Goal: Information Seeking & Learning: Learn about a topic

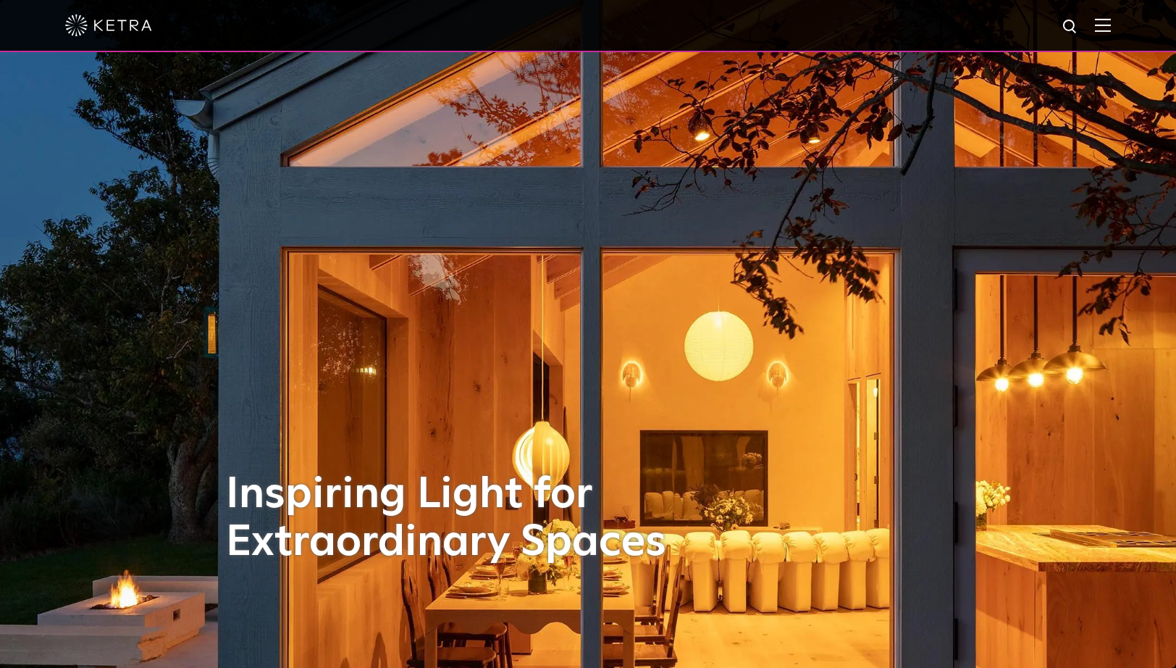
click at [1111, 24] on img at bounding box center [1103, 25] width 16 height 14
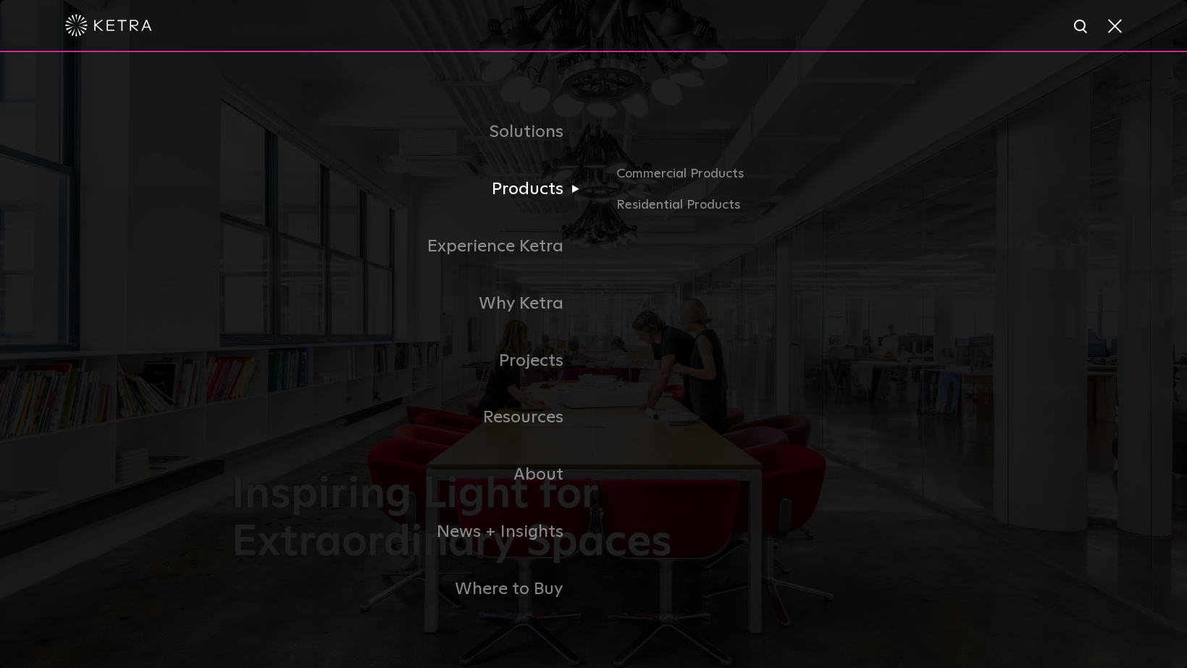
click at [520, 197] on link "Products" at bounding box center [413, 189] width 362 height 57
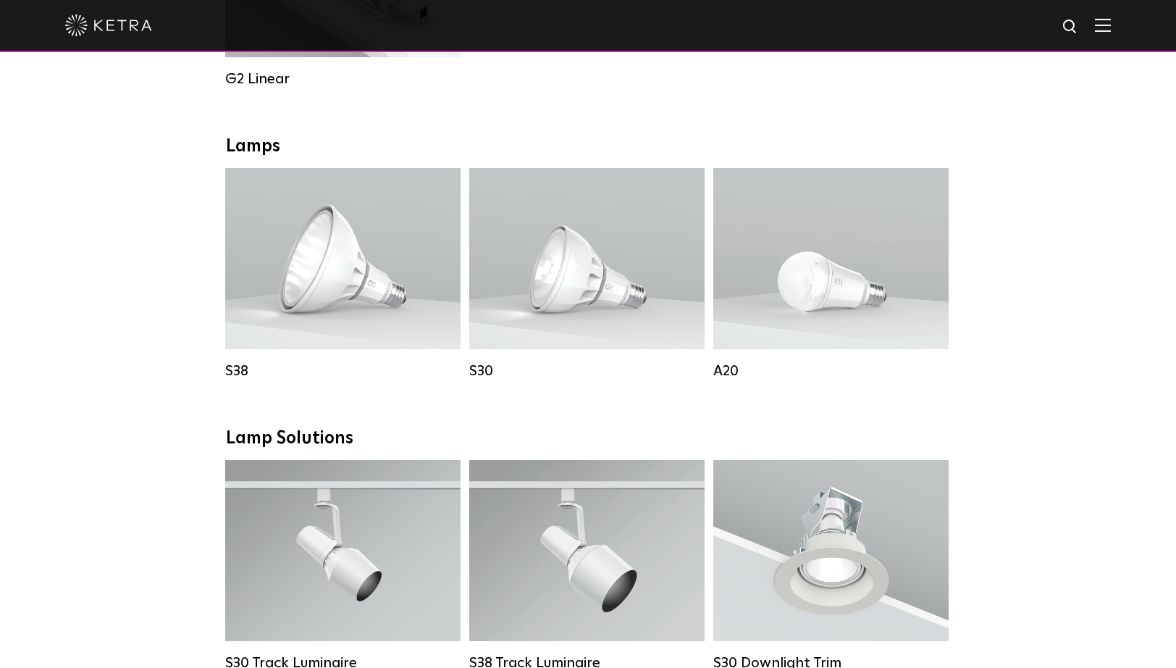
scroll to position [947, 0]
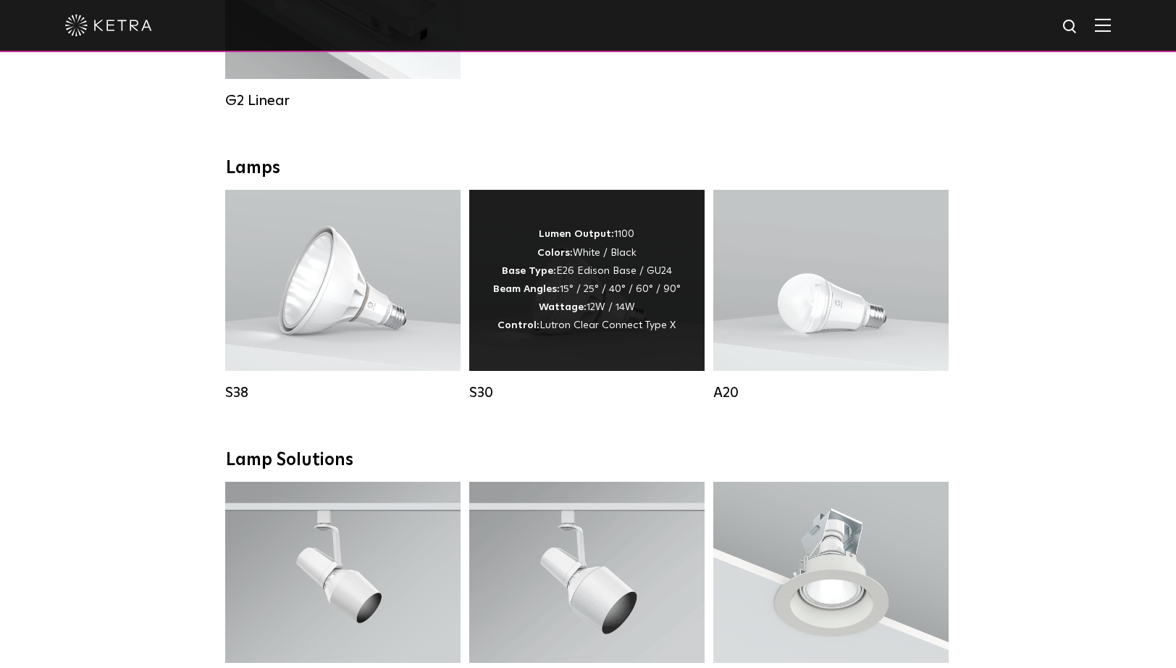
click at [590, 287] on div "Lumen Output: 1100 Colors: White / Black Base Type: E26 Edison Base / GU24 Beam…" at bounding box center [587, 279] width 188 height 109
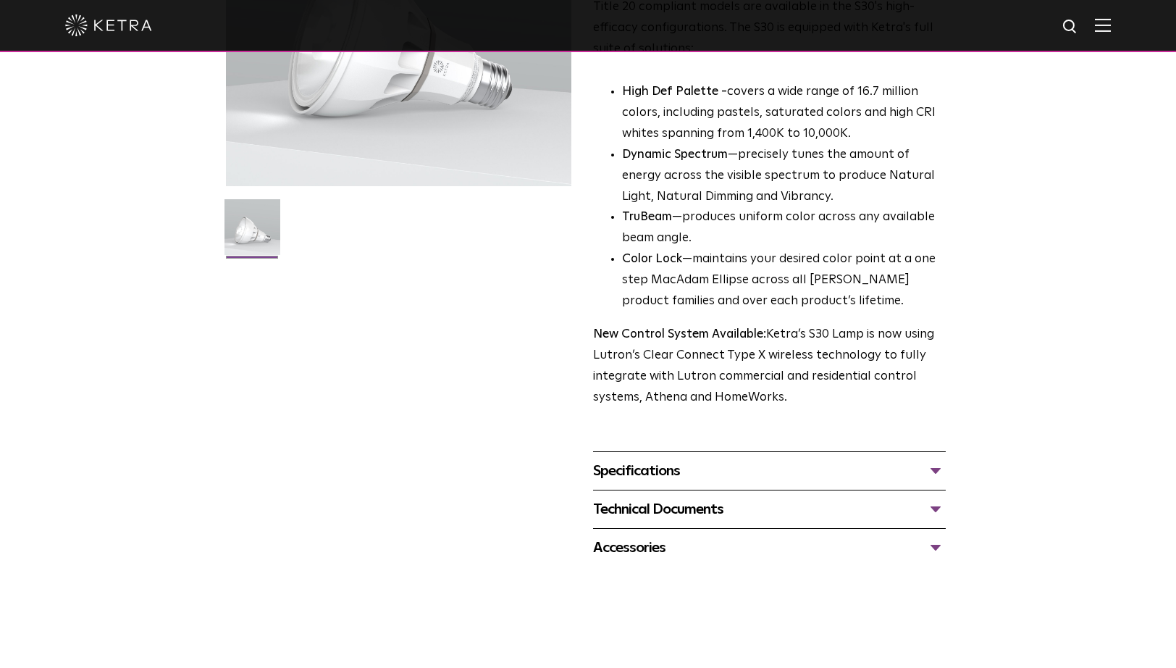
scroll to position [314, 0]
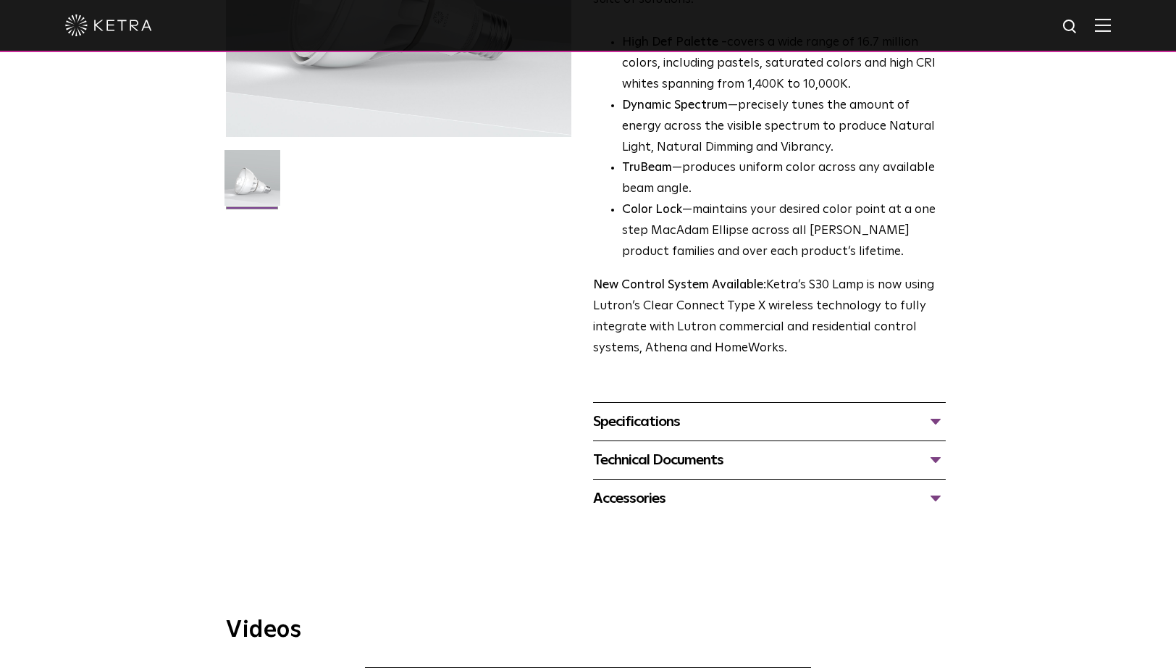
click at [939, 416] on div "Specifications" at bounding box center [769, 421] width 353 height 23
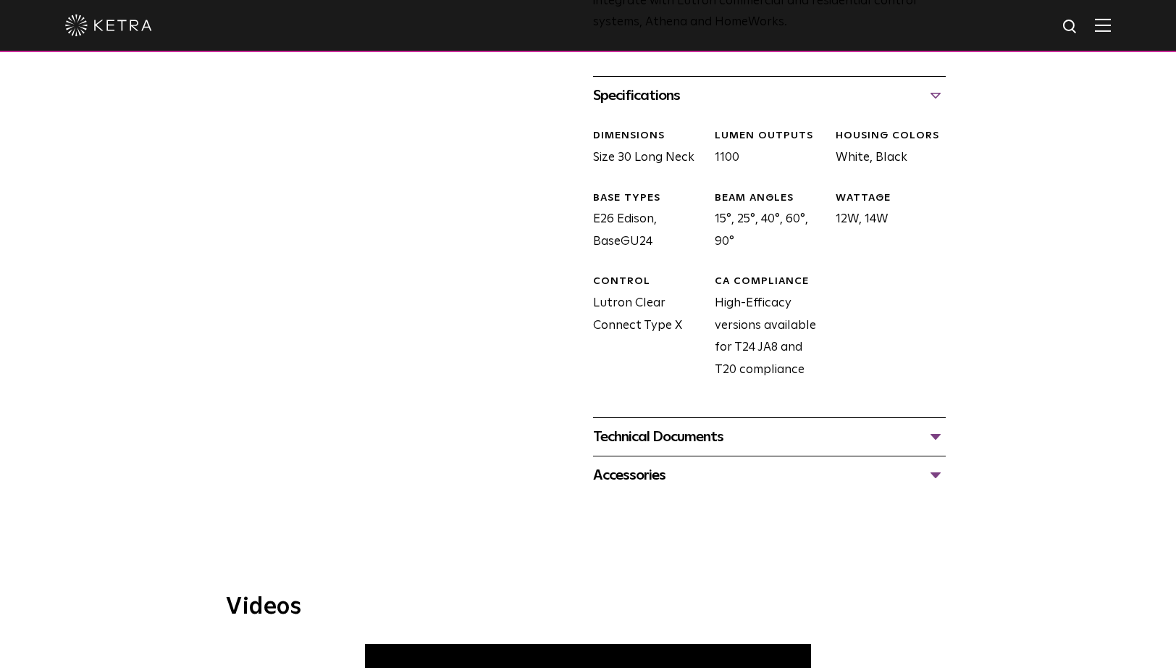
scroll to position [644, 0]
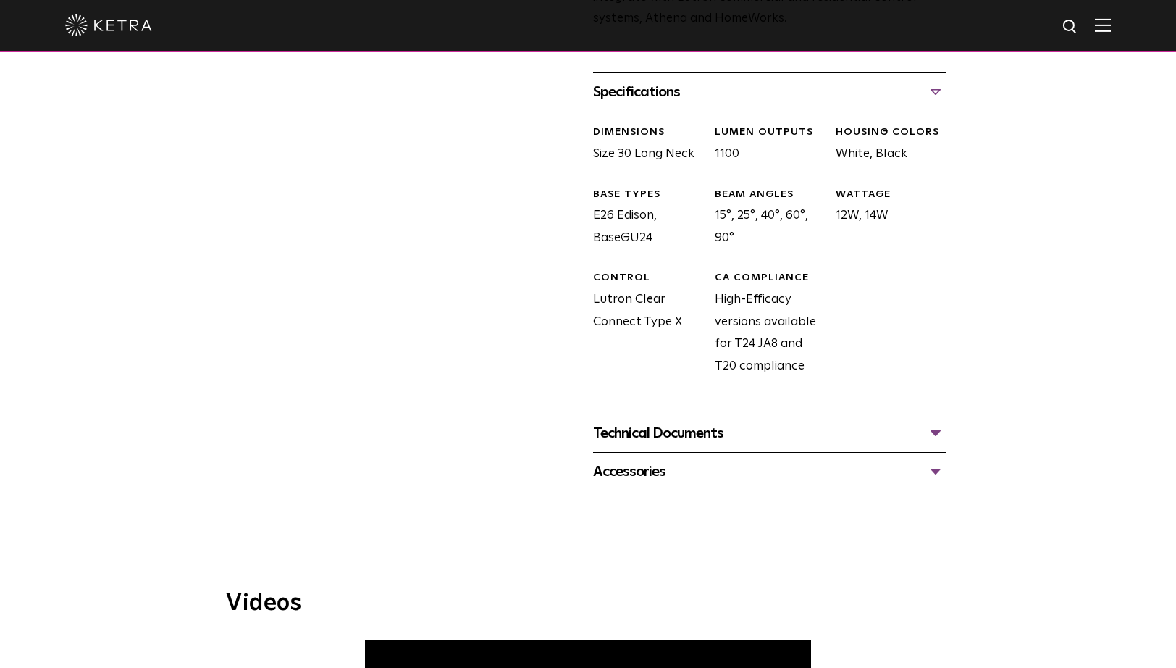
click at [930, 433] on div "Technical Documents" at bounding box center [769, 433] width 353 height 23
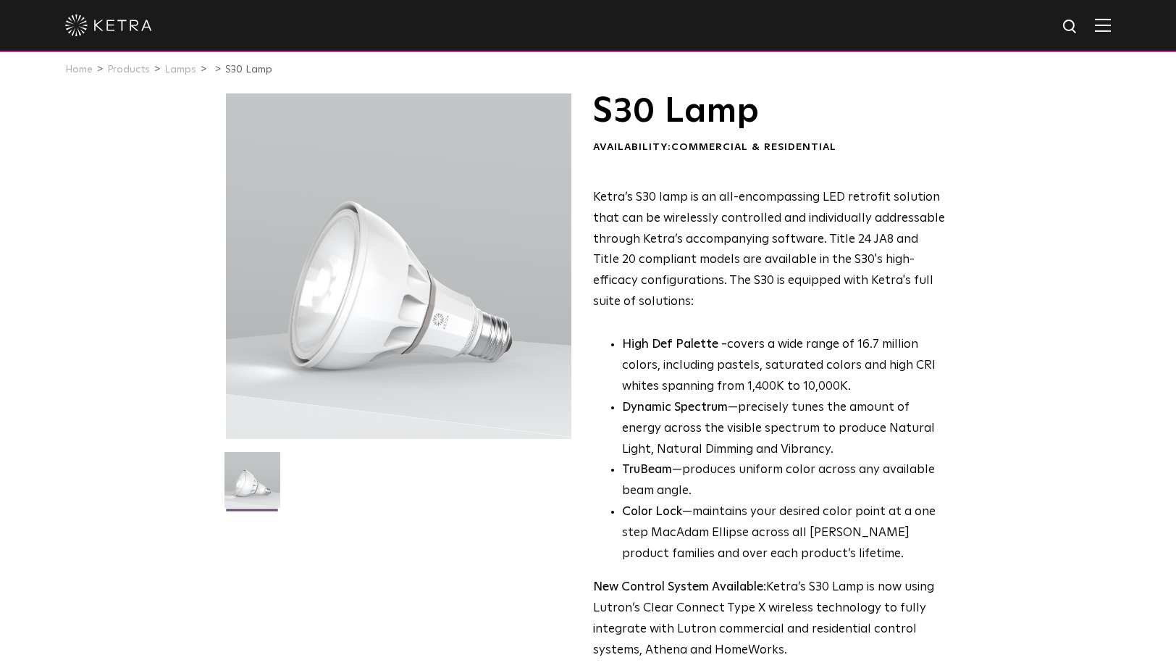
scroll to position [0, 0]
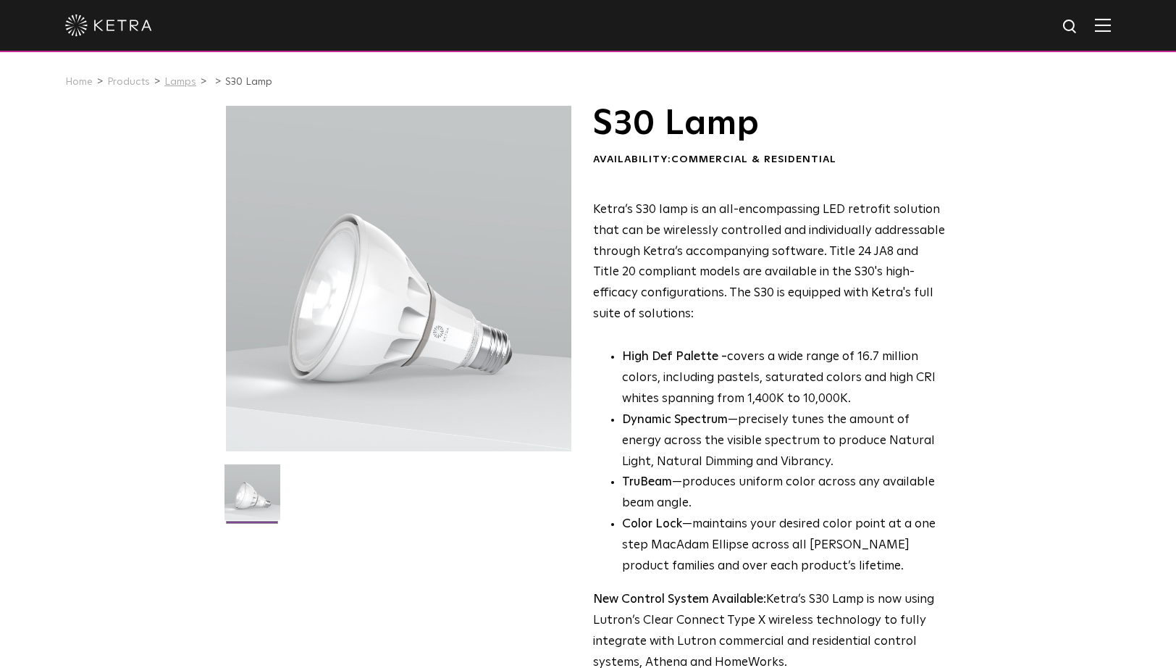
click at [177, 82] on link "Lamps" at bounding box center [180, 82] width 32 height 10
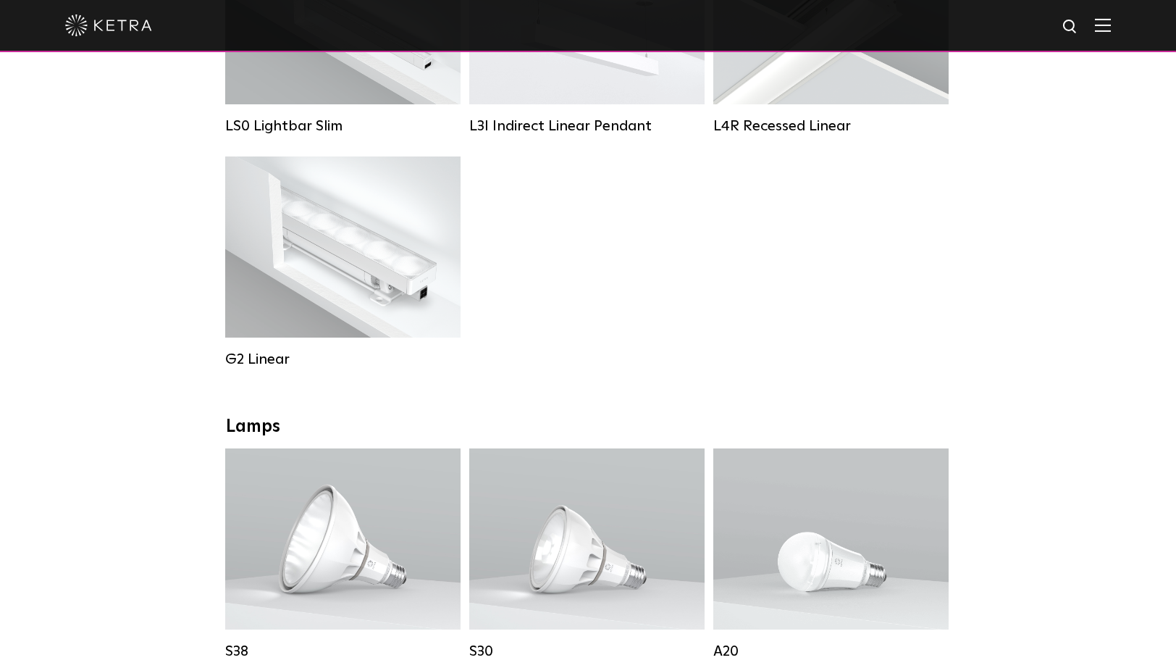
scroll to position [857, 0]
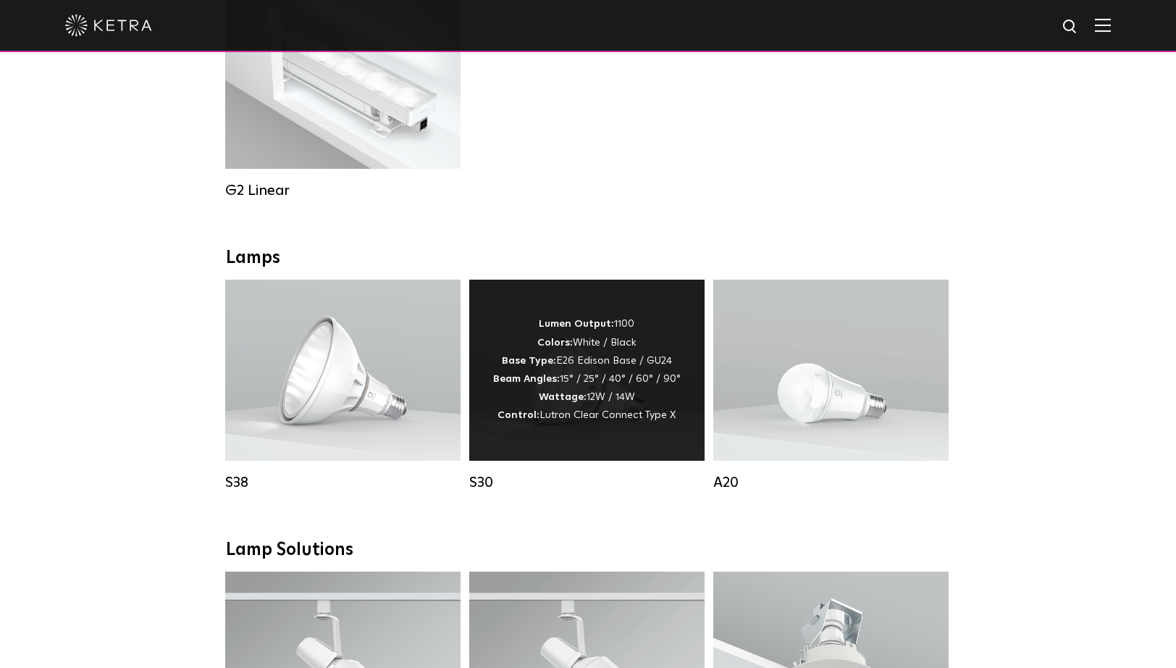
click at [611, 364] on div "Lumen Output: 1100 Colors: White / Black Base Type: E26 Edison Base / GU24 Beam…" at bounding box center [587, 369] width 188 height 109
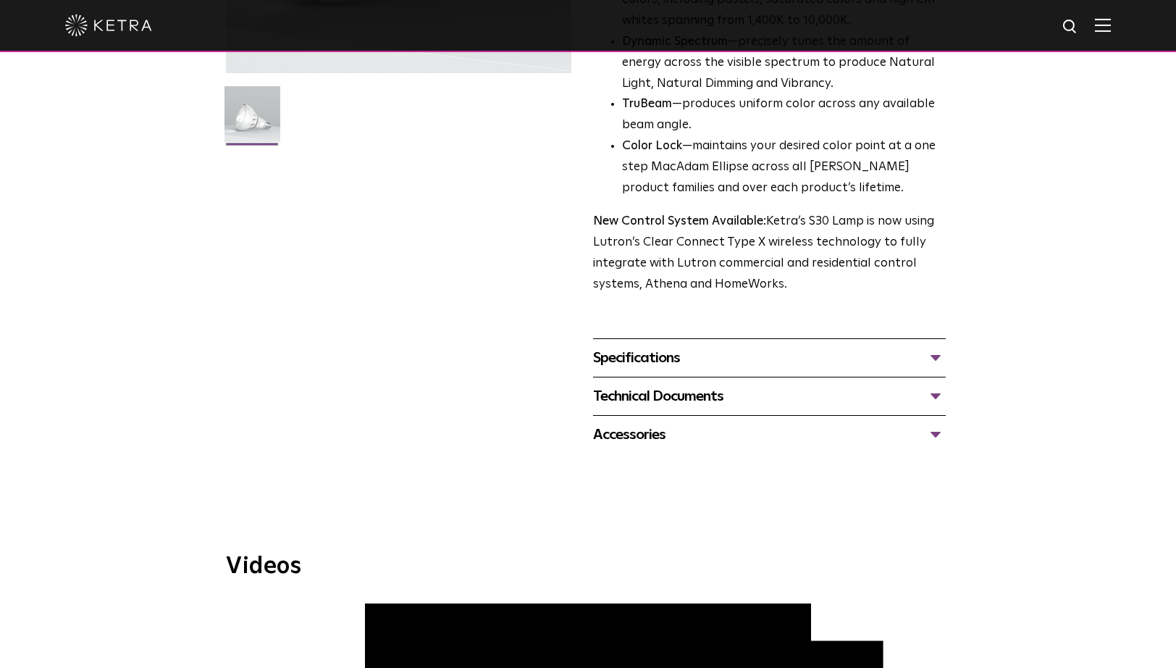
scroll to position [380, 0]
click at [702, 361] on div "Specifications" at bounding box center [769, 356] width 353 height 23
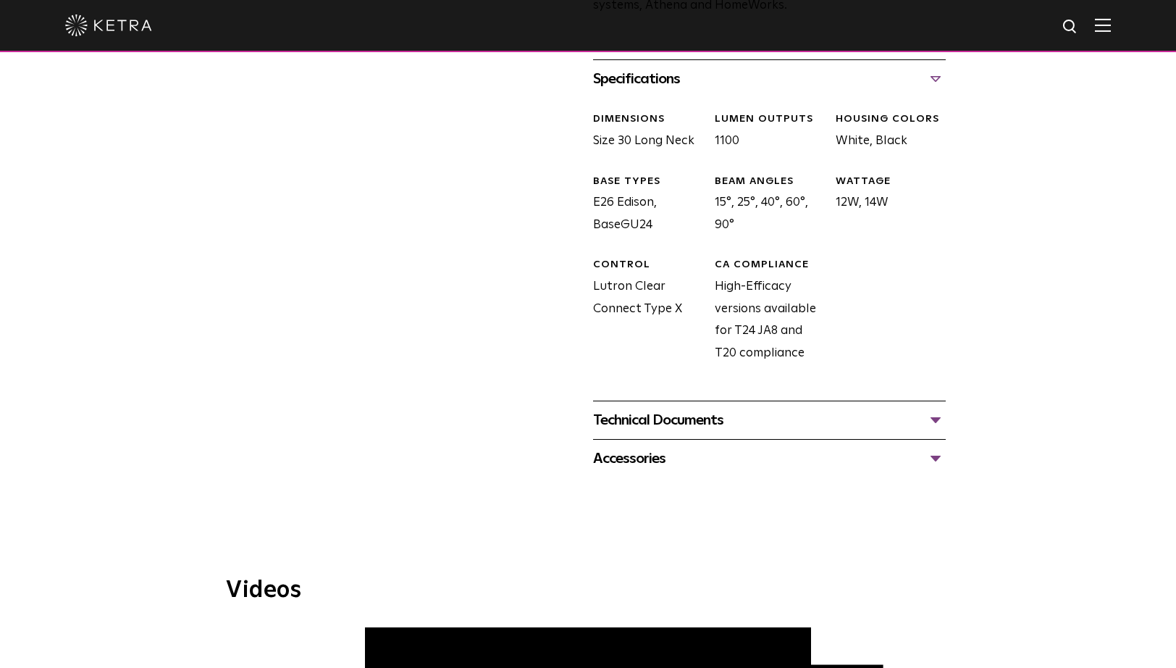
click at [645, 424] on div "Technical Documents" at bounding box center [769, 420] width 353 height 23
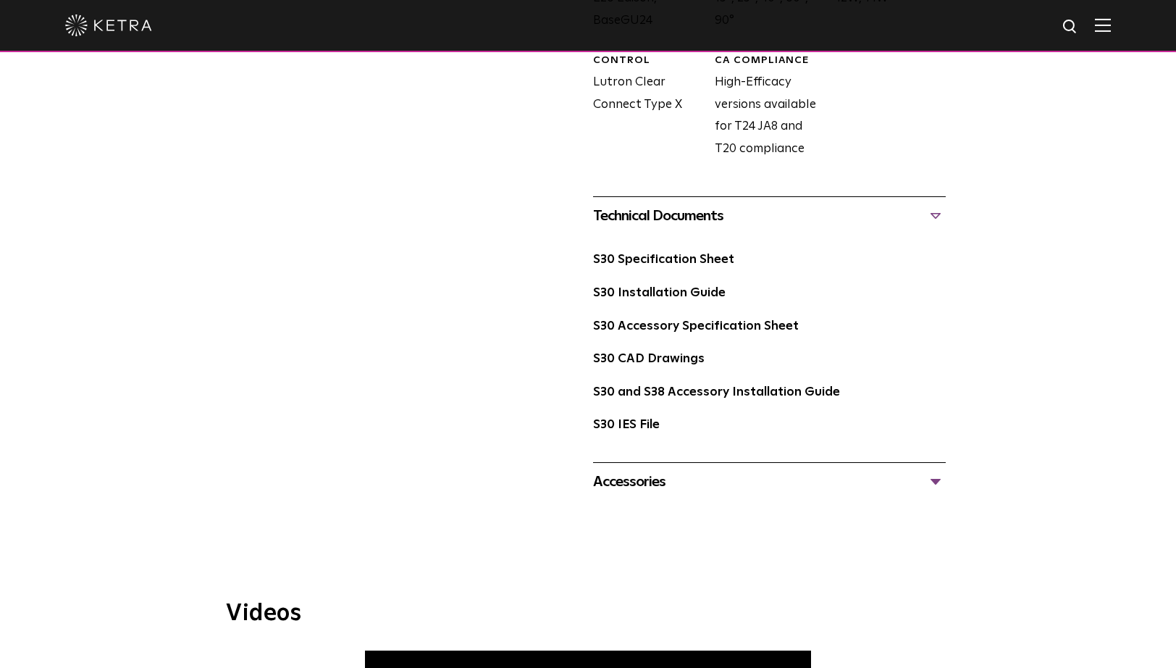
scroll to position [874, 0]
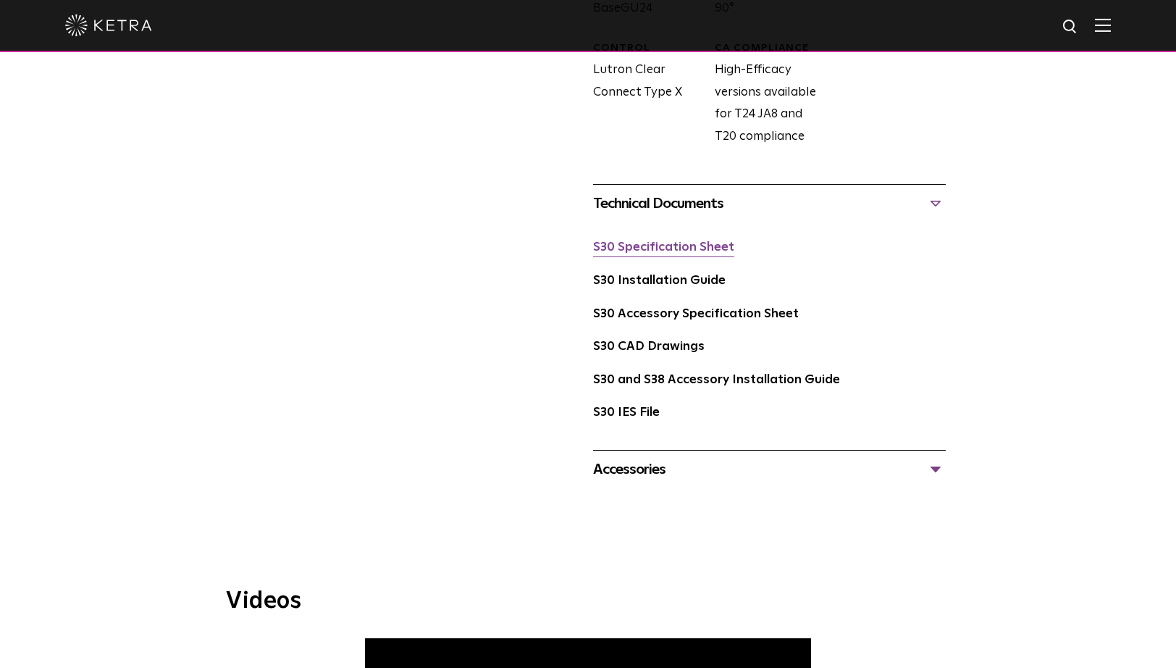
click at [646, 245] on link "S30 Specification Sheet" at bounding box center [663, 247] width 141 height 12
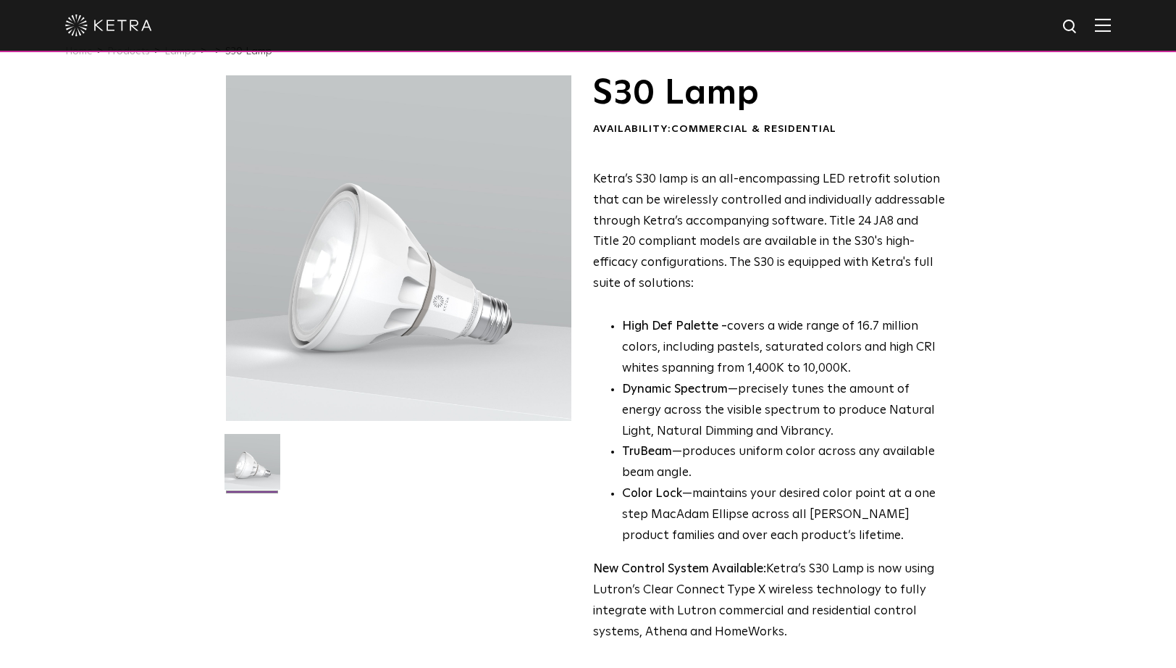
scroll to position [0, 0]
